Goal: Information Seeking & Learning: Learn about a topic

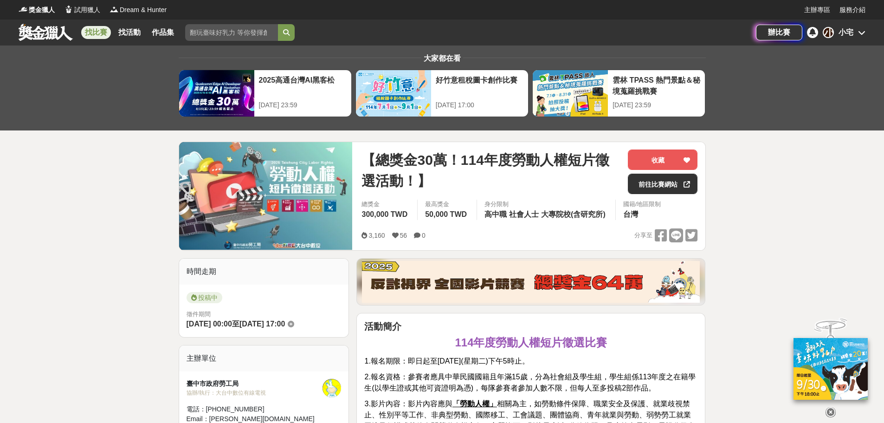
click at [207, 34] on input "search" at bounding box center [231, 32] width 93 height 17
type input "RA"
click at [278, 24] on button "submit" at bounding box center [286, 32] width 17 height 17
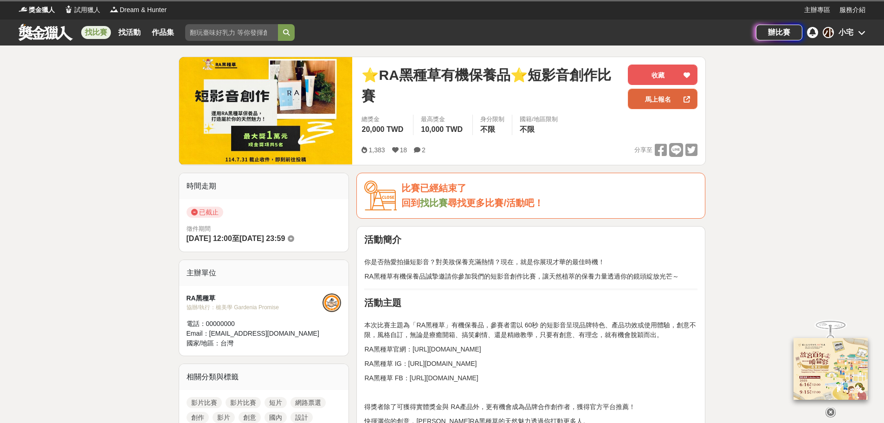
click at [643, 103] on link "馬上報名" at bounding box center [663, 99] width 70 height 20
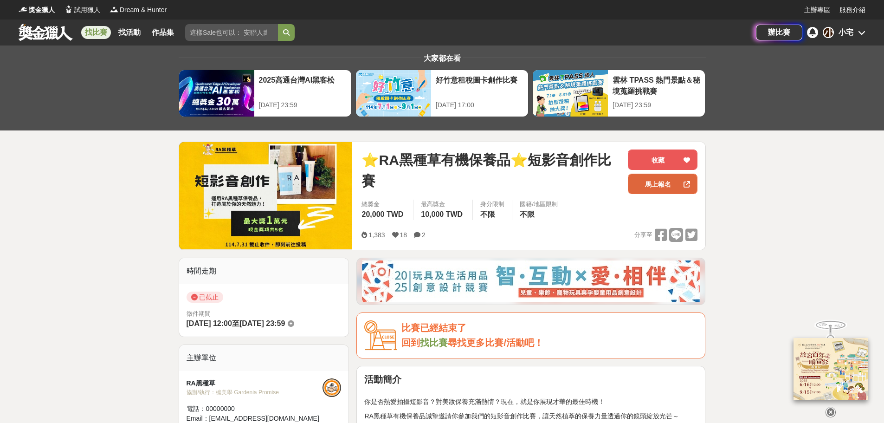
click at [670, 183] on link "馬上報名" at bounding box center [663, 184] width 70 height 20
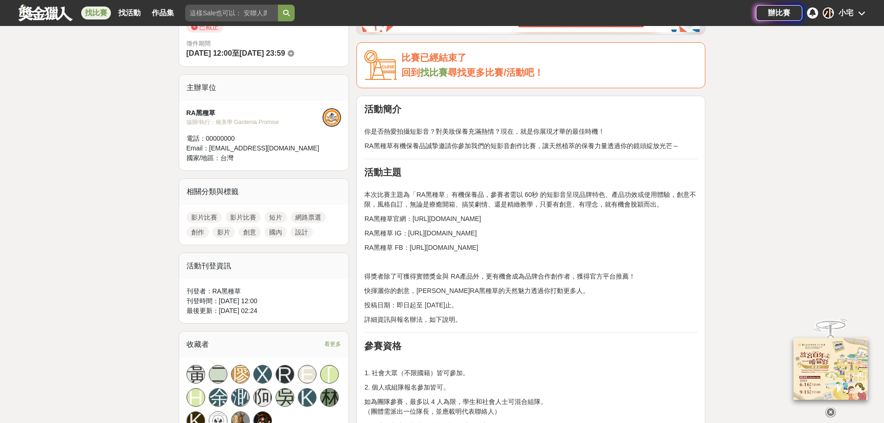
scroll to position [278, 0]
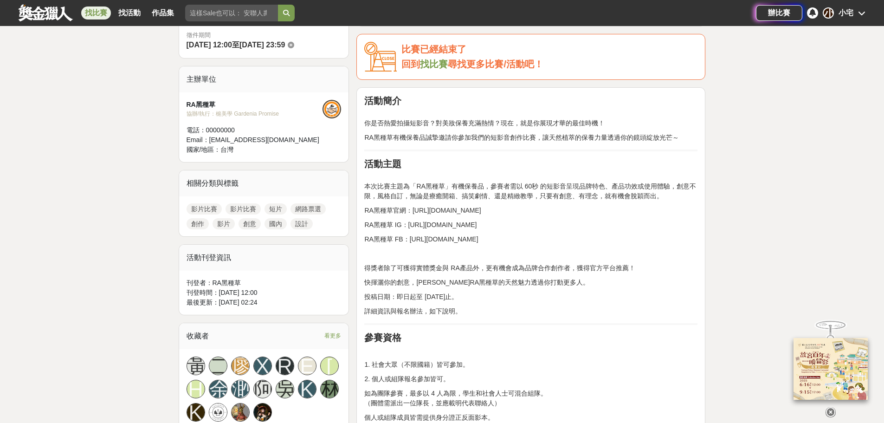
drag, startPoint x: 408, startPoint y: 211, endPoint x: 526, endPoint y: 209, distance: 117.9
click at [526, 209] on p "RA黑種草 官網：https://rablackseedoil.com/" at bounding box center [530, 211] width 333 height 10
copy span "：https://rablackseedoil.com/"
click at [509, 207] on p "RA黑種草 官網：https://rablackseedoil.com/" at bounding box center [530, 211] width 333 height 10
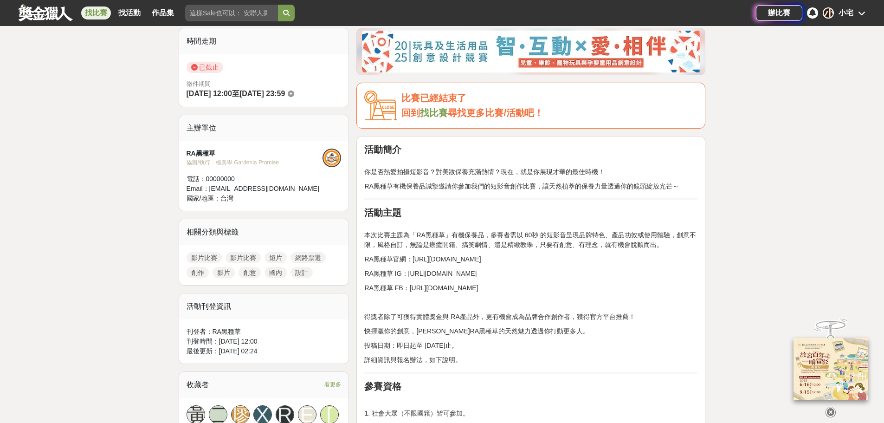
scroll to position [232, 0]
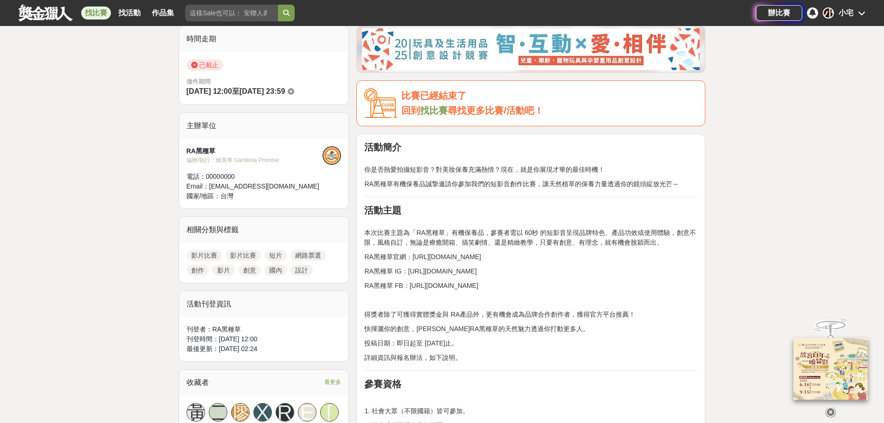
drag, startPoint x: 418, startPoint y: 271, endPoint x: 549, endPoint y: 263, distance: 131.6
copy span "https://www.instagram.com/rablackseedoil/"
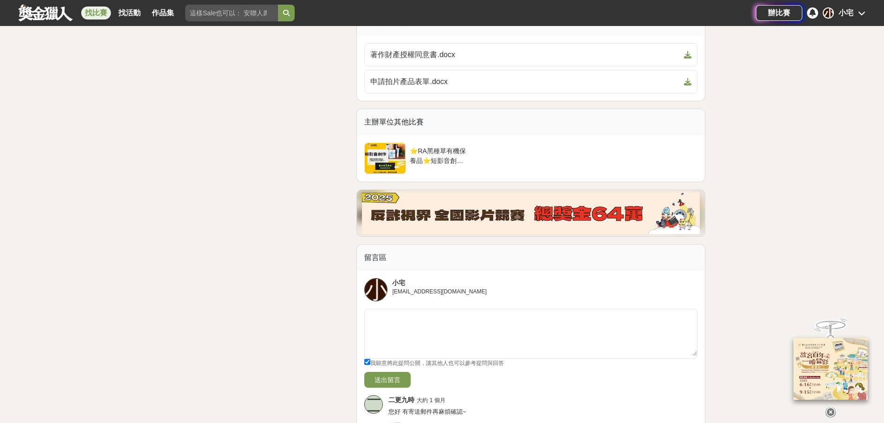
scroll to position [2228, 0]
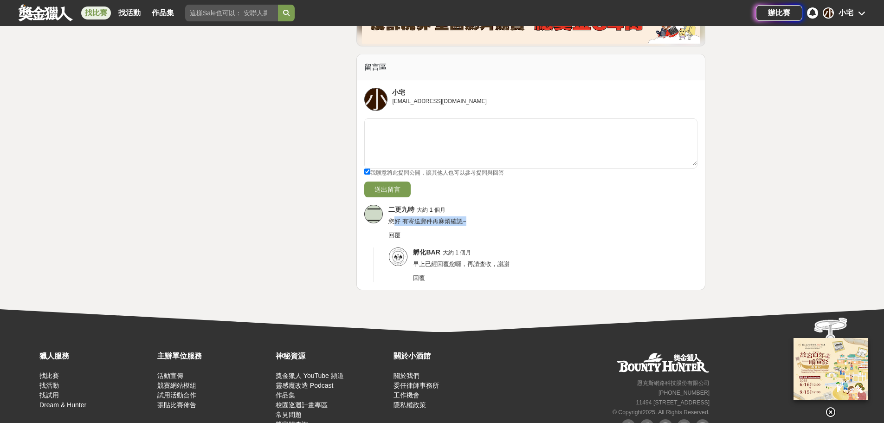
drag, startPoint x: 473, startPoint y: 237, endPoint x: 393, endPoint y: 238, distance: 79.8
click at [393, 238] on div "二更九時 大約 1 個月 您好 有寄送郵件再麻煩確認~ 回覆" at bounding box center [542, 222] width 309 height 35
click at [508, 240] on div "回覆" at bounding box center [542, 235] width 309 height 9
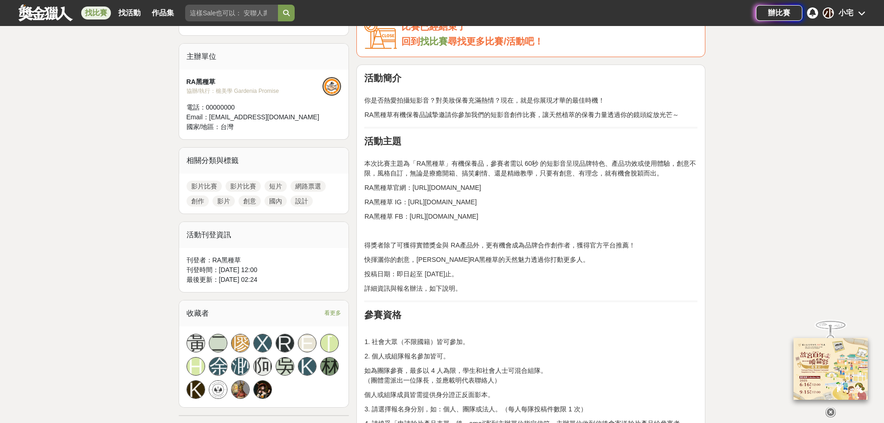
scroll to position [278, 0]
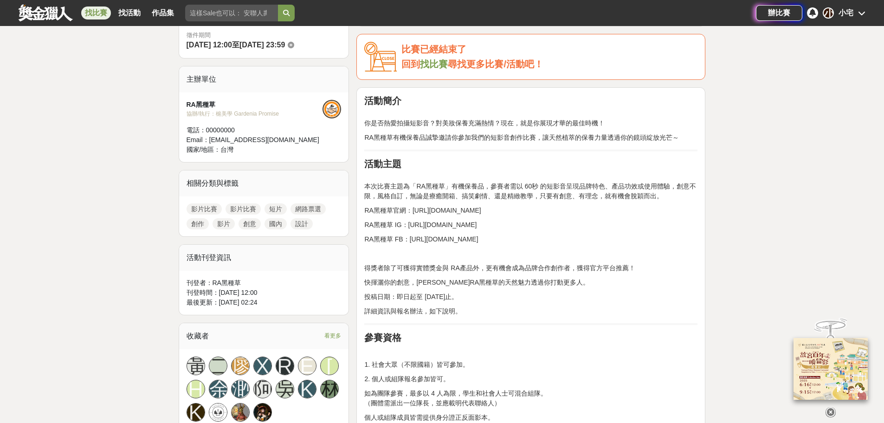
click at [413, 207] on span "官網：https://rablackseedoil.com/" at bounding box center [437, 210] width 88 height 7
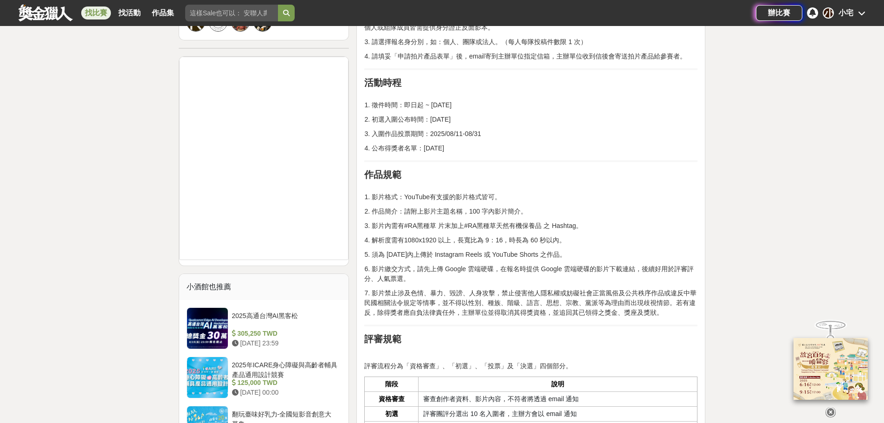
scroll to position [650, 0]
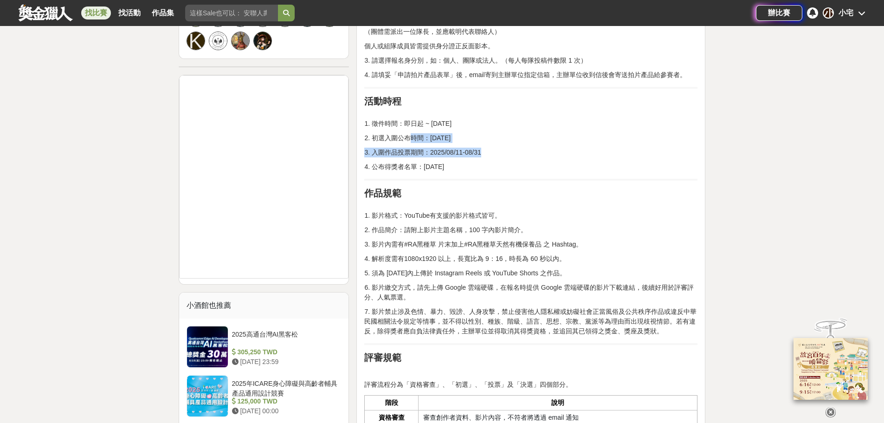
drag, startPoint x: 468, startPoint y: 149, endPoint x: 409, endPoint y: 138, distance: 59.4
click at [458, 135] on p "2. 初選入圍公布時間：2025/08/10" at bounding box center [530, 138] width 333 height 10
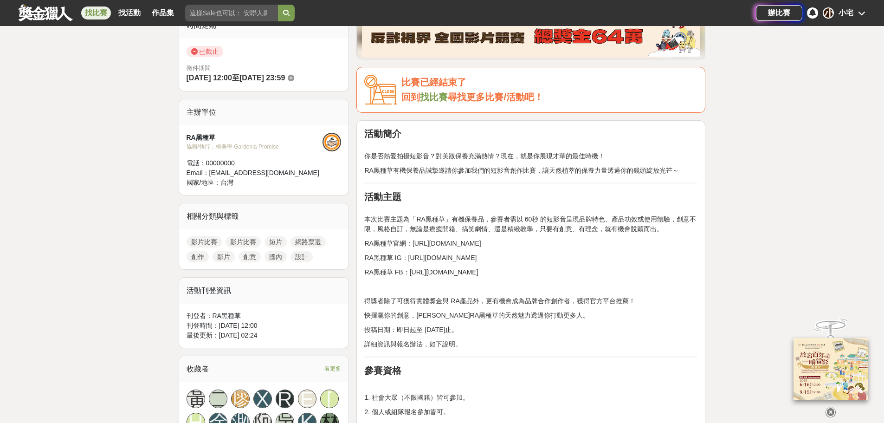
scroll to position [220, 0]
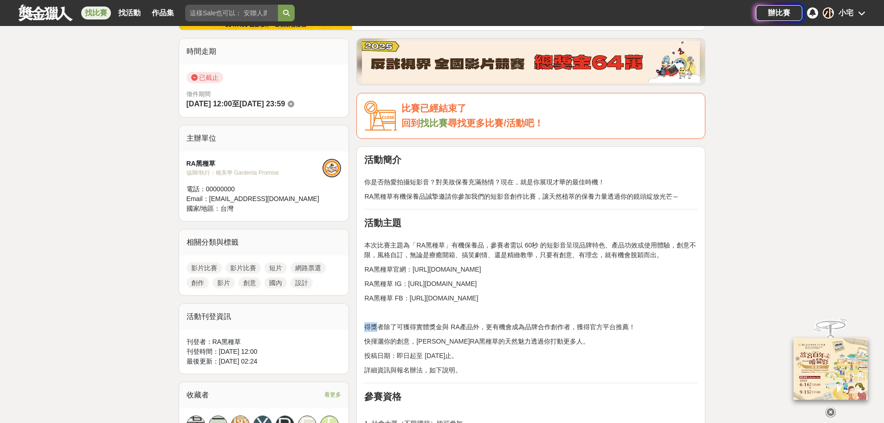
drag, startPoint x: 379, startPoint y: 327, endPoint x: 656, endPoint y: 315, distance: 277.4
click at [659, 314] on p at bounding box center [530, 313] width 333 height 10
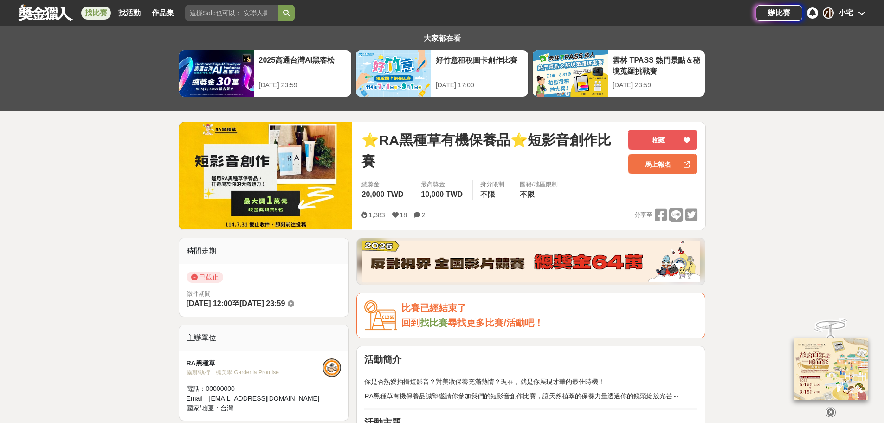
scroll to position [0, 0]
